Goal: Information Seeking & Learning: Learn about a topic

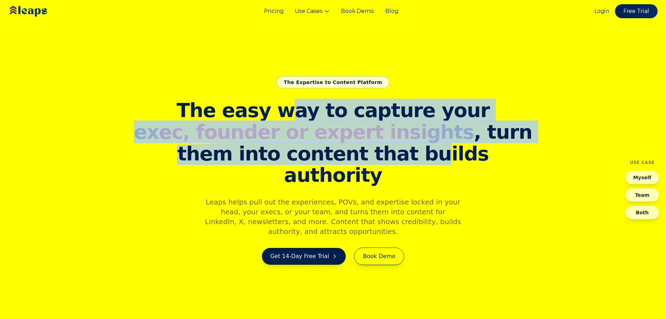
drag, startPoint x: 297, startPoint y: 127, endPoint x: 390, endPoint y: 161, distance: 99.5
click at [390, 161] on h1 "The easy way to capture your exec, founder or expert insights , turn them into …" at bounding box center [333, 142] width 403 height 86
click at [390, 161] on span "them into content that builds authority" at bounding box center [333, 164] width 403 height 43
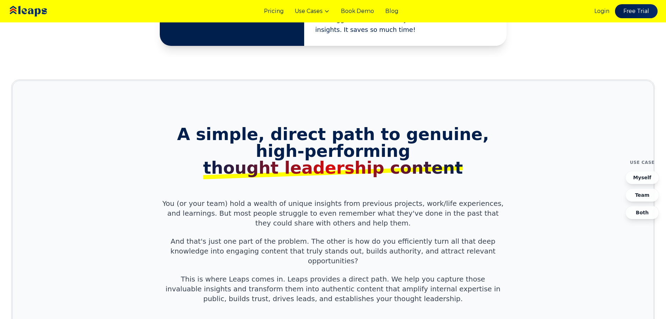
scroll to position [560, 0]
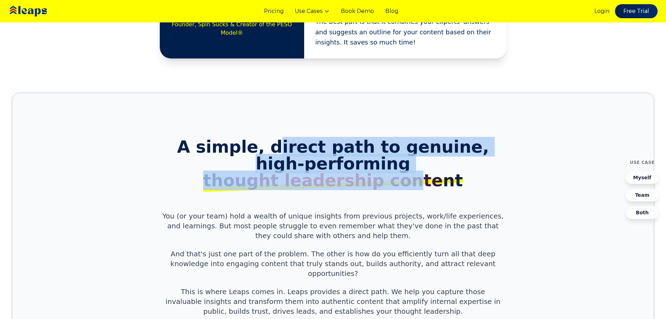
drag, startPoint x: 291, startPoint y: 131, endPoint x: 406, endPoint y: 158, distance: 118.4
click at [406, 158] on h2 "A simple, direct path to genuine, high-performing thought leadership content" at bounding box center [333, 163] width 341 height 50
click at [406, 170] on span "thought leadership content" at bounding box center [333, 180] width 260 height 20
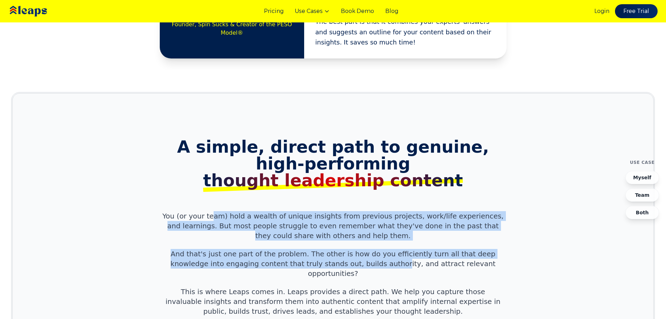
drag, startPoint x: 221, startPoint y: 193, endPoint x: 355, endPoint y: 240, distance: 142.2
click at [355, 240] on div "A simple, direct path to genuine, high-performing thought leadership content Yo…" at bounding box center [333, 262] width 358 height 248
click at [355, 249] on p "And that's just one part of the problem. The other is how do you efficiently tu…" at bounding box center [333, 263] width 341 height 29
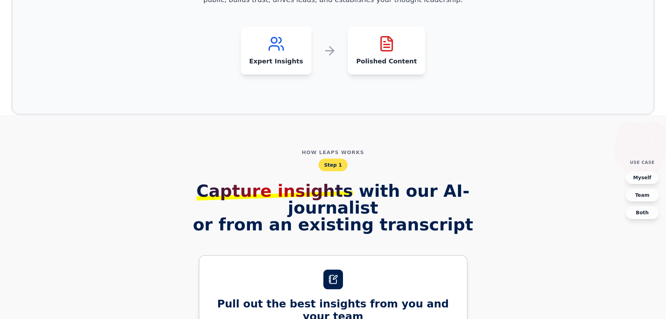
scroll to position [874, 0]
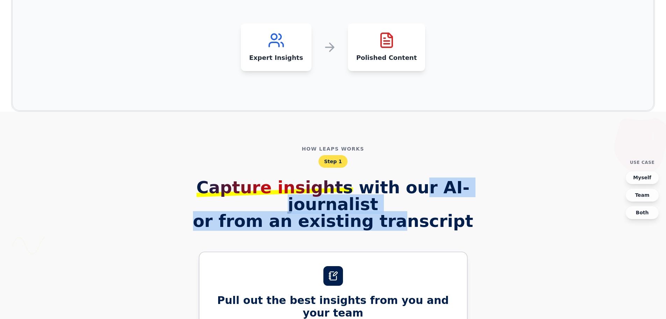
drag, startPoint x: 371, startPoint y: 162, endPoint x: 400, endPoint y: 171, distance: 30.4
click at [400, 179] on h2 "Capture insights with our AI-journalist or from an existing transcript" at bounding box center [333, 204] width 358 height 50
click at [400, 212] on span "or from an existing transcript" at bounding box center [333, 220] width 358 height 17
drag, startPoint x: 321, startPoint y: 163, endPoint x: 365, endPoint y: 155, distance: 44.8
click at [365, 179] on h2 "Capture insights with our AI-journalist or from an existing transcript" at bounding box center [333, 204] width 358 height 50
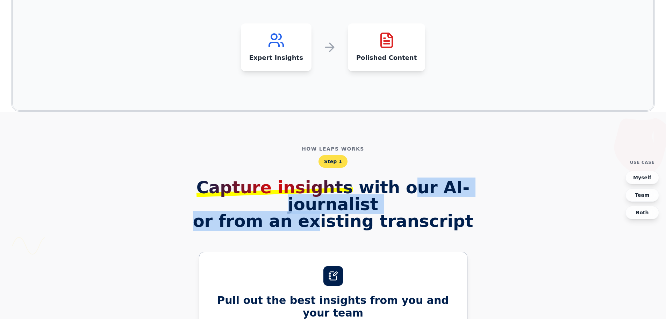
click at [365, 179] on h2 "Capture insights with our AI-journalist or from an existing transcript" at bounding box center [333, 204] width 358 height 50
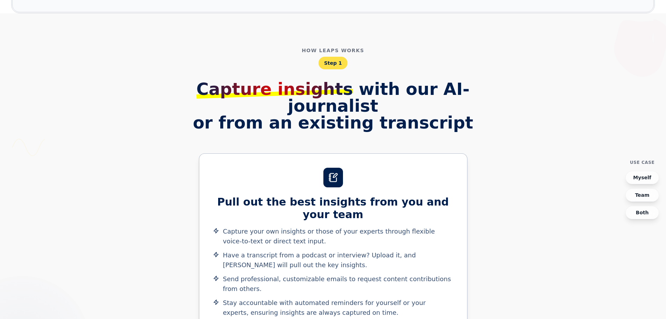
scroll to position [979, 0]
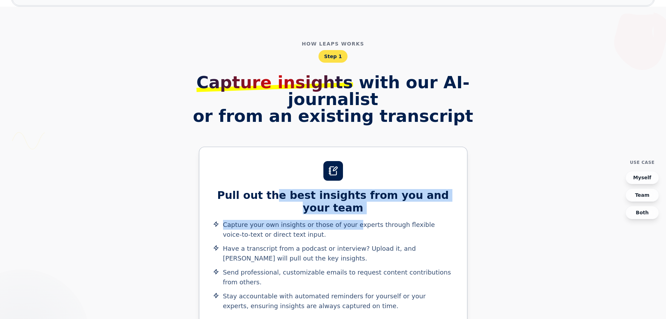
drag, startPoint x: 276, startPoint y: 149, endPoint x: 348, endPoint y: 170, distance: 75.0
click at [348, 170] on div "Pull out the best insights from you and your team Capture your own insights or …" at bounding box center [333, 236] width 268 height 178
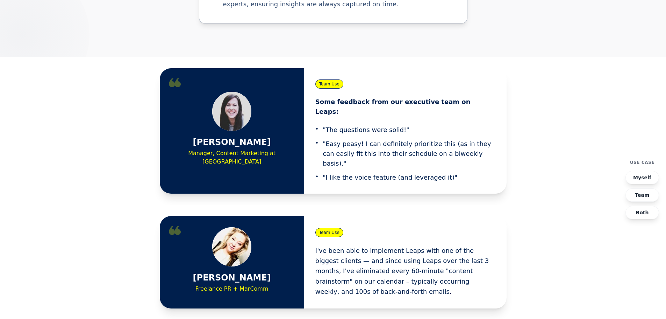
scroll to position [1434, 0]
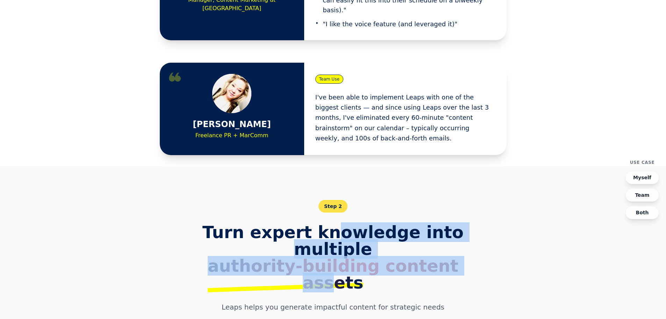
drag, startPoint x: 307, startPoint y: 165, endPoint x: 438, endPoint y: 179, distance: 131.9
click at [438, 223] on h2 "Turn expert knowledge into multiple authority-building content assets" at bounding box center [333, 256] width 313 height 67
click at [438, 256] on span "authority-building content assets" at bounding box center [333, 274] width 251 height 36
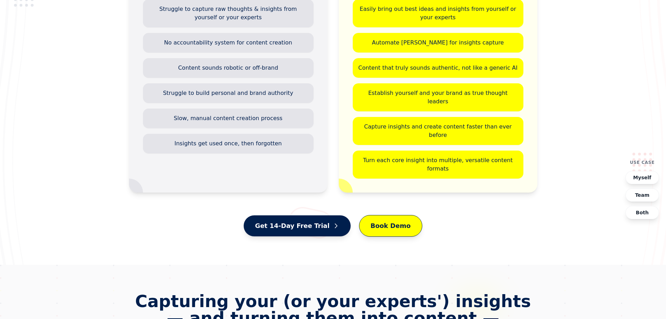
scroll to position [2973, 0]
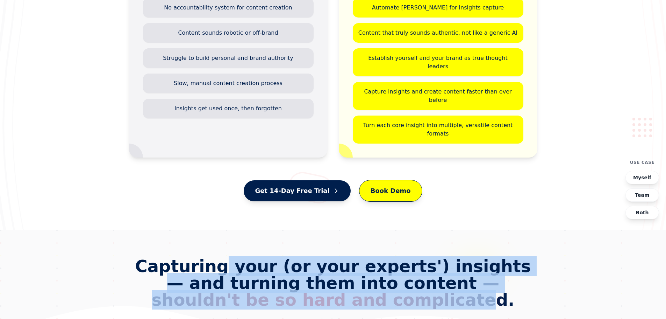
drag, startPoint x: 219, startPoint y: 92, endPoint x: 391, endPoint y: 129, distance: 176.2
click at [391, 257] on h2 "Capturing your (or your experts') insights — and turning them into content — sh…" at bounding box center [333, 282] width 408 height 50
click at [391, 273] on span "— shouldn't be so hard and complicated" at bounding box center [330, 291] width 356 height 36
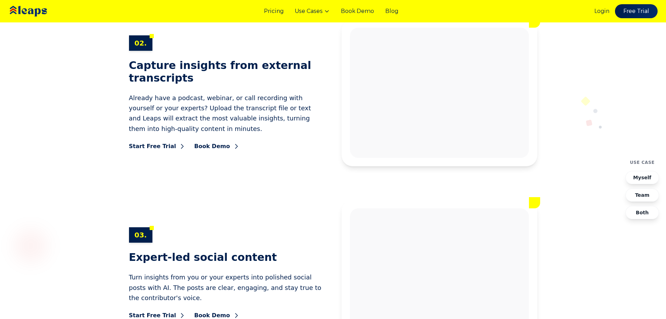
scroll to position [3497, 0]
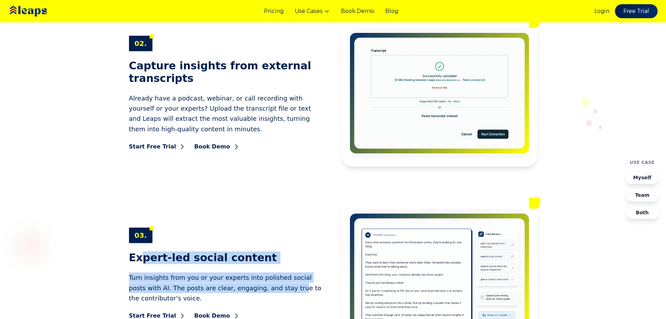
drag, startPoint x: 144, startPoint y: 84, endPoint x: 255, endPoint y: 111, distance: 114.3
click at [255, 227] on div "03. Expert-led social content Turn insights from you or your experts into polis…" at bounding box center [227, 273] width 196 height 92
click at [255, 272] on p "Turn insights from you or your experts into polished social posts with AI. The …" at bounding box center [227, 287] width 196 height 31
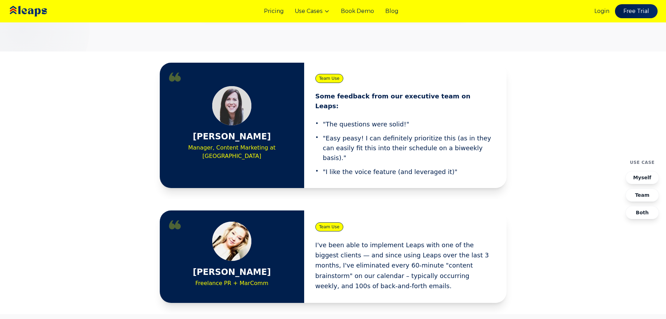
scroll to position [1049, 0]
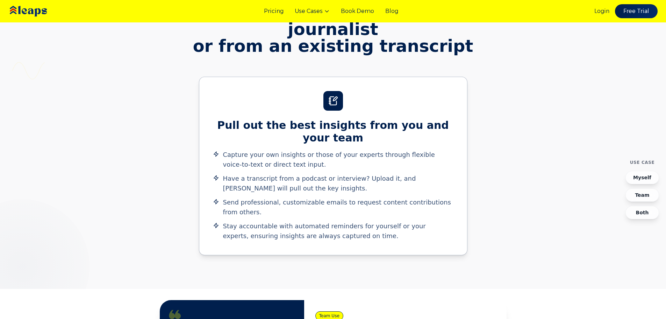
click at [279, 14] on link "Pricing" at bounding box center [274, 11] width 20 height 8
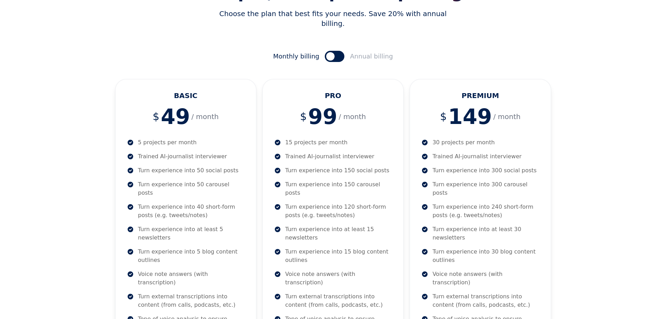
scroll to position [105, 0]
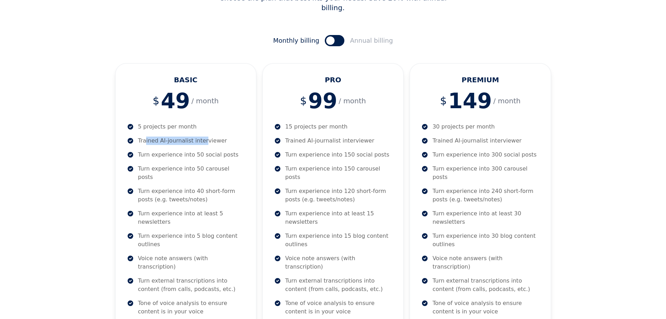
drag, startPoint x: 146, startPoint y: 131, endPoint x: 200, endPoint y: 130, distance: 54.2
click at [200, 136] on p "Trained AI-journalist interviewer" at bounding box center [182, 140] width 89 height 8
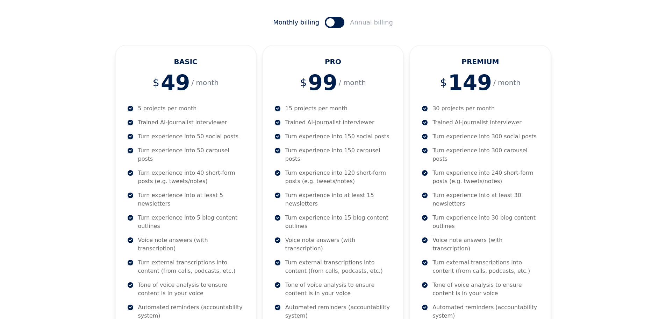
scroll to position [140, 0]
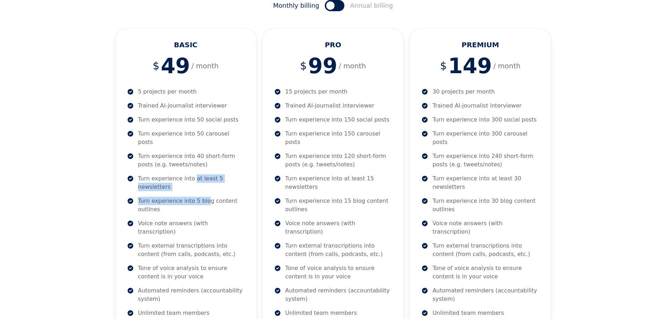
drag, startPoint x: 191, startPoint y: 159, endPoint x: 203, endPoint y: 177, distance: 21.3
click at [203, 177] on div "5 projects per month Trained AI-journalist interviewer Turn experience into 50 …" at bounding box center [186, 208] width 118 height 243
click at [203, 197] on p "Turn experience into 5 blog content outlines" at bounding box center [191, 205] width 107 height 17
drag, startPoint x: 154, startPoint y: 173, endPoint x: 192, endPoint y: 197, distance: 44.8
click at [192, 197] on div "5 projects per month Trained AI-journalist interviewer Turn experience into 50 …" at bounding box center [186, 208] width 118 height 243
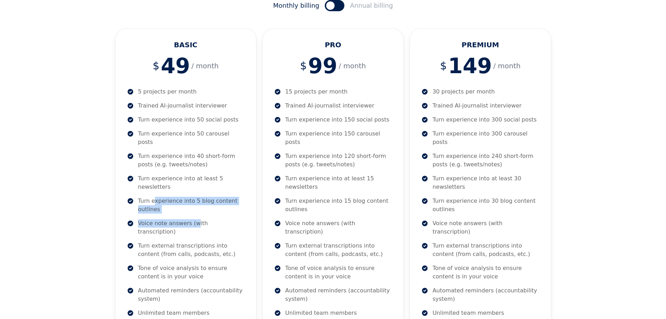
click at [192, 219] on p "Voice note answers (with transcription)" at bounding box center [191, 227] width 107 height 17
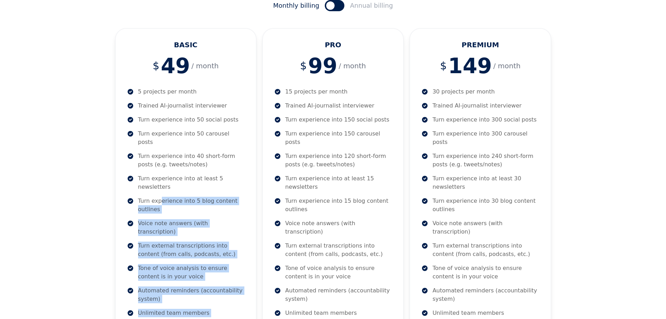
drag, startPoint x: 161, startPoint y: 175, endPoint x: 220, endPoint y: 290, distance: 129.8
click at [220, 290] on div "5 projects per month Trained AI-journalist interviewer Turn experience into 50 …" at bounding box center [186, 208] width 118 height 243
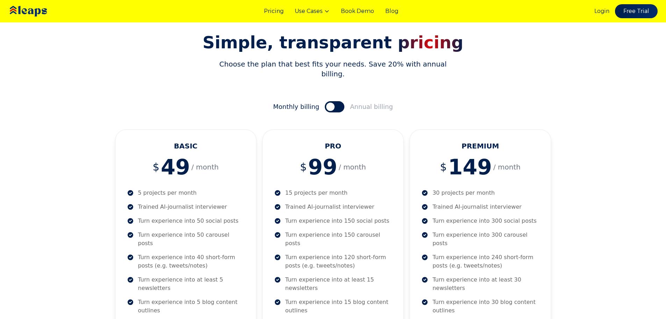
scroll to position [0, 0]
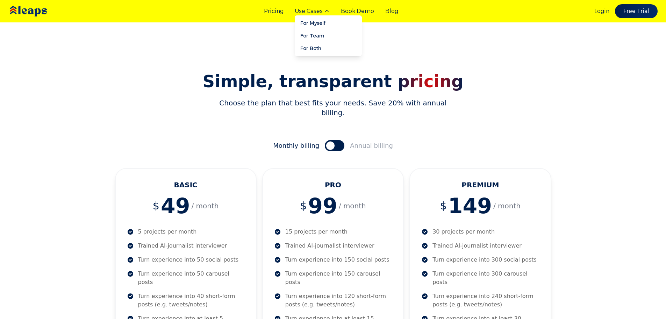
click at [302, 8] on button "Use Cases" at bounding box center [312, 11] width 35 height 8
click at [310, 23] on link "For Myself" at bounding box center [328, 23] width 67 height 13
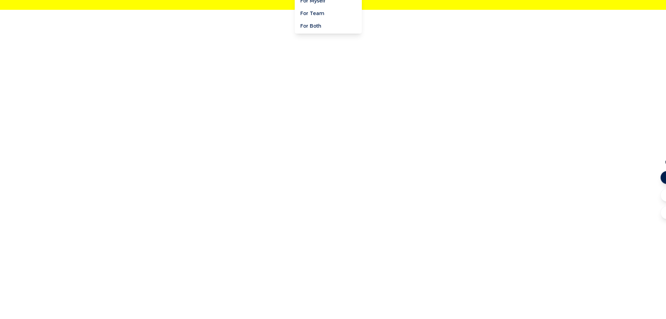
scroll to position [319, 0]
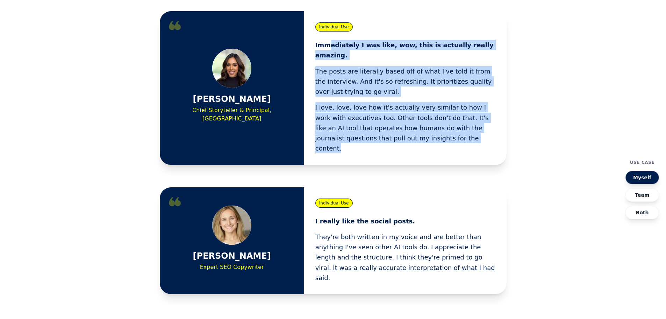
drag, startPoint x: 331, startPoint y: 45, endPoint x: 428, endPoint y: 133, distance: 131.5
click at [428, 133] on div "Individual Use Immediately I was like, wow, this is actually really amazing. Th…" at bounding box center [405, 88] width 202 height 154
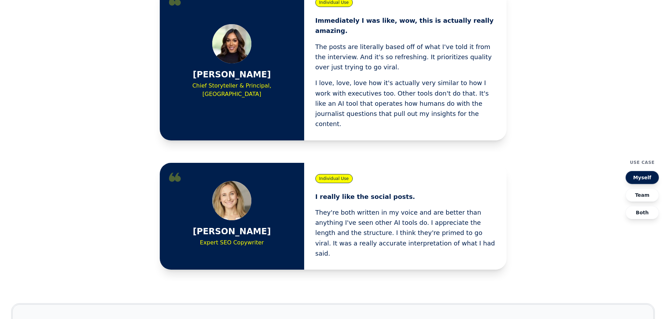
scroll to position [354, 0]
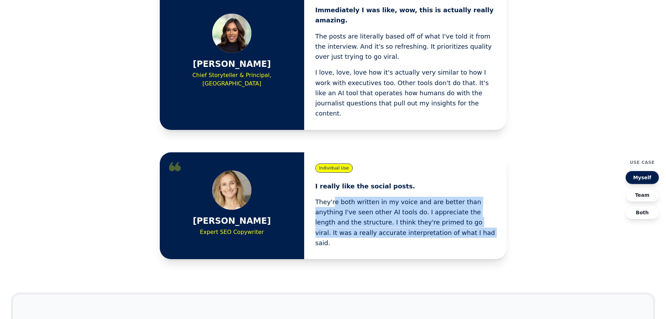
drag, startPoint x: 332, startPoint y: 179, endPoint x: 420, endPoint y: 209, distance: 93.0
click at [420, 209] on p "They're both written in my voice and are better than anything I've seen other A…" at bounding box center [405, 222] width 180 height 51
drag, startPoint x: 418, startPoint y: 208, endPoint x: 410, endPoint y: 212, distance: 8.6
click at [418, 208] on p "They're both written in my voice and are better than anything I've seen other A…" at bounding box center [405, 222] width 180 height 51
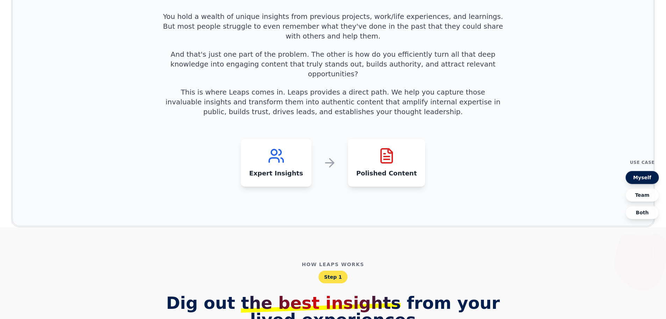
scroll to position [773, 0]
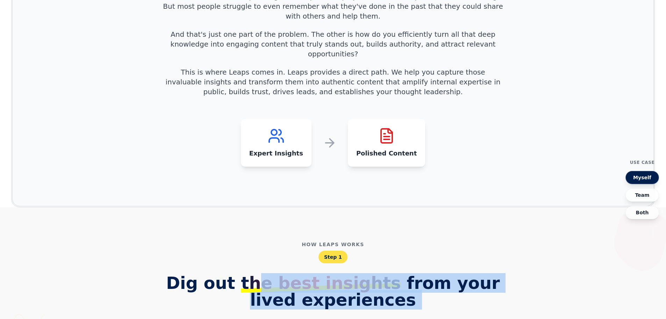
drag, startPoint x: 254, startPoint y: 247, endPoint x: 370, endPoint y: 270, distance: 118.2
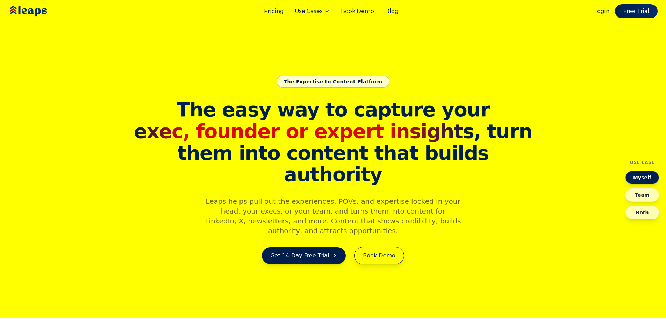
scroll to position [0, 0]
